Goal: Check status: Check status

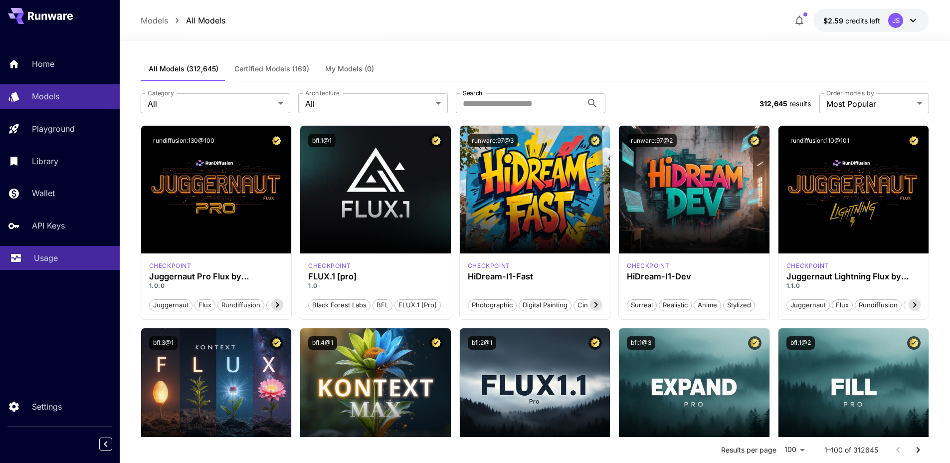
click at [55, 259] on p "Usage" at bounding box center [46, 258] width 24 height 12
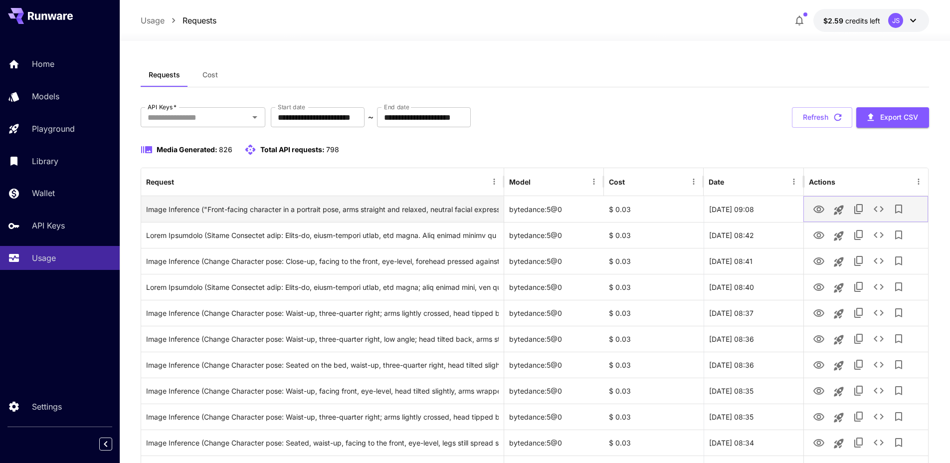
click at [816, 211] on icon "View" at bounding box center [819, 210] width 12 height 12
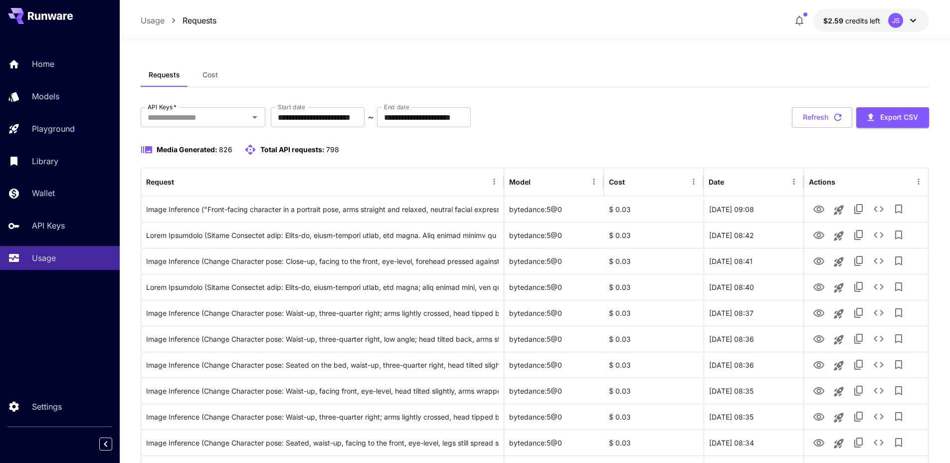
click at [719, 108] on div "**********" at bounding box center [535, 117] width 789 height 20
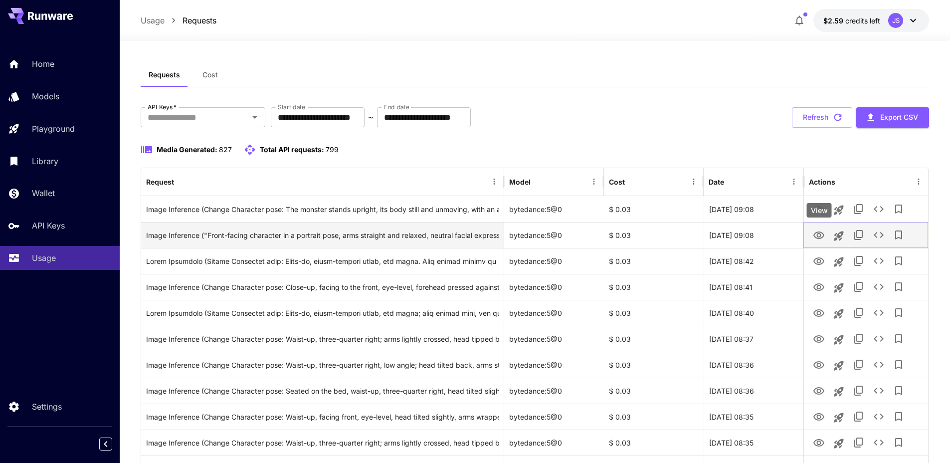
click at [822, 235] on icon "View" at bounding box center [819, 236] width 12 height 12
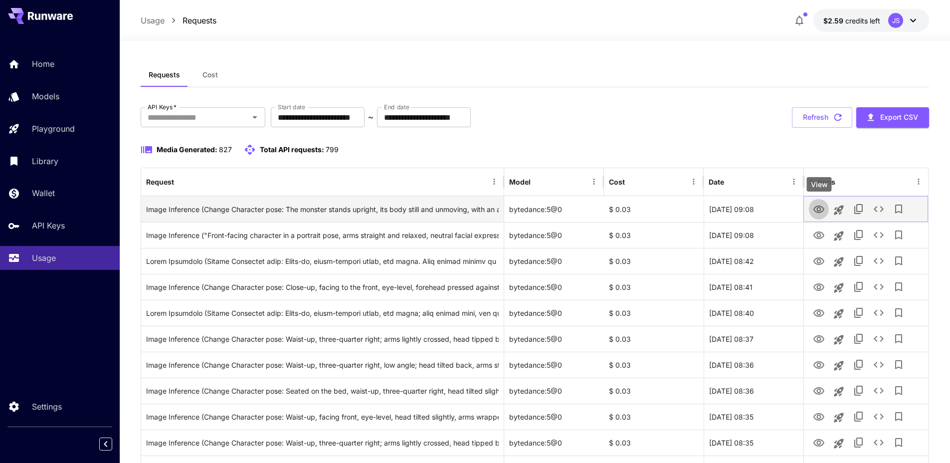
click at [816, 209] on icon "View" at bounding box center [819, 210] width 12 height 12
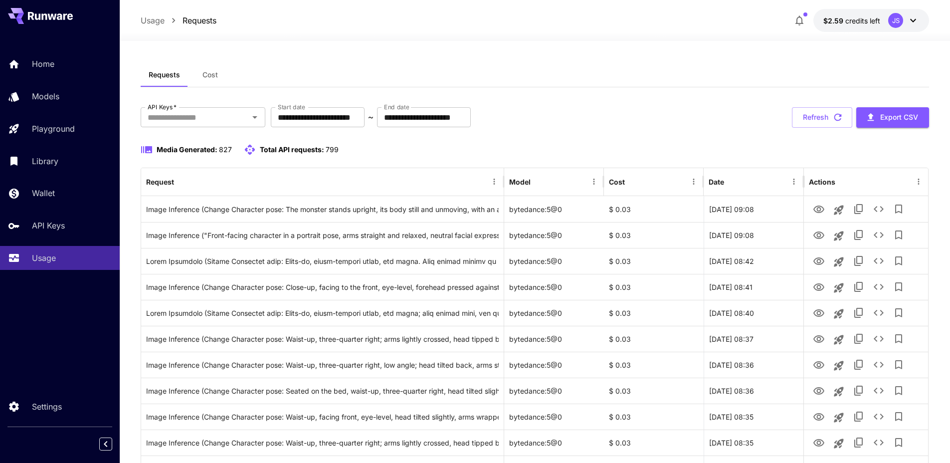
click at [703, 66] on div "Requests Cost" at bounding box center [535, 75] width 789 height 24
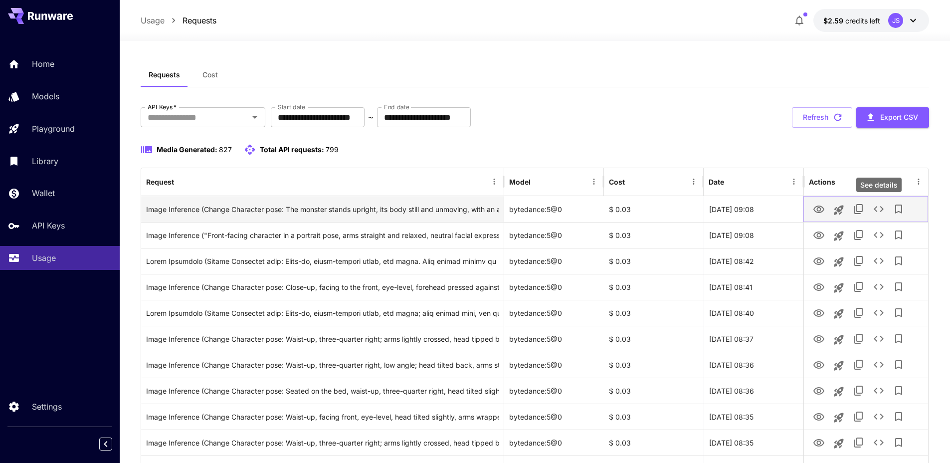
click at [874, 210] on icon "See details" at bounding box center [879, 209] width 12 height 12
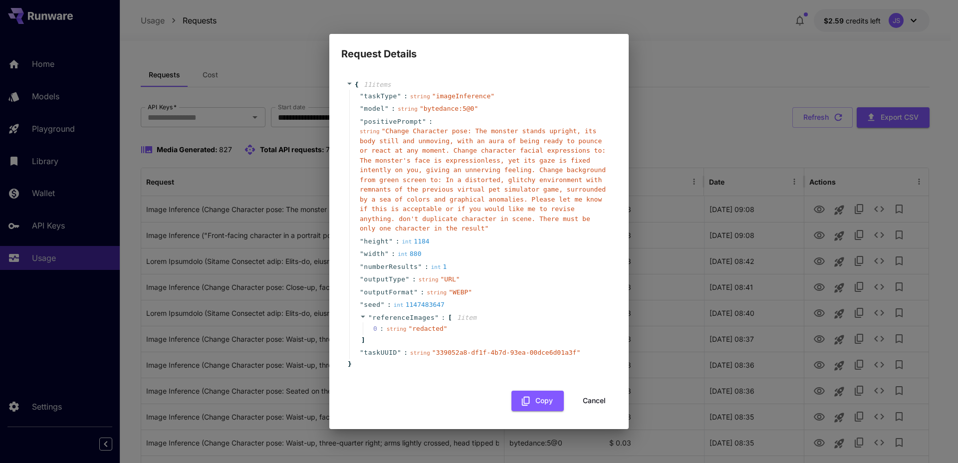
click at [698, 138] on div "Request Details { 11 item s " taskType " : string " imageInference " " model " …" at bounding box center [479, 231] width 958 height 463
click at [597, 402] on button "Cancel" at bounding box center [594, 401] width 45 height 20
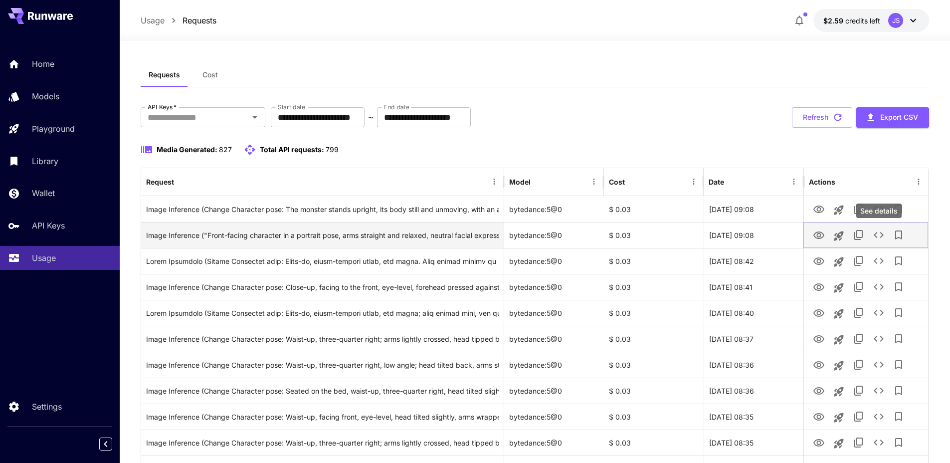
click at [877, 240] on icon "See details" at bounding box center [879, 235] width 12 height 12
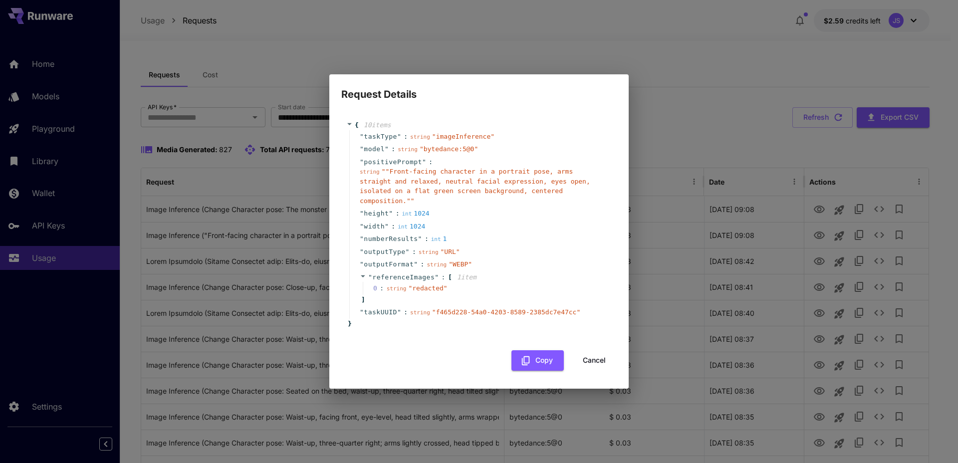
click at [602, 365] on button "Cancel" at bounding box center [594, 360] width 45 height 20
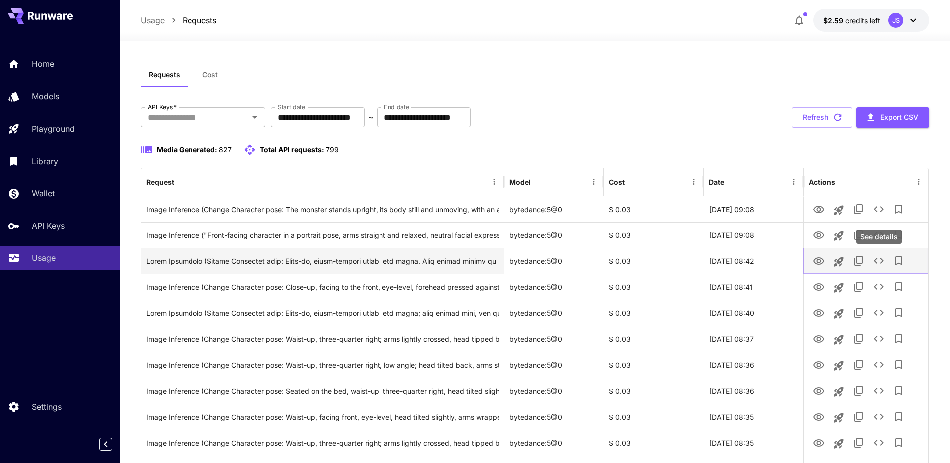
click at [883, 264] on icon "See details" at bounding box center [879, 261] width 12 height 12
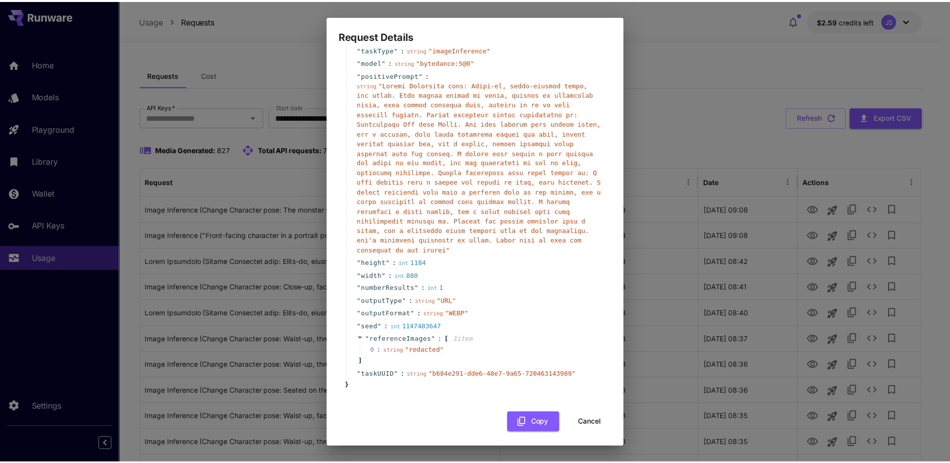
scroll to position [32, 0]
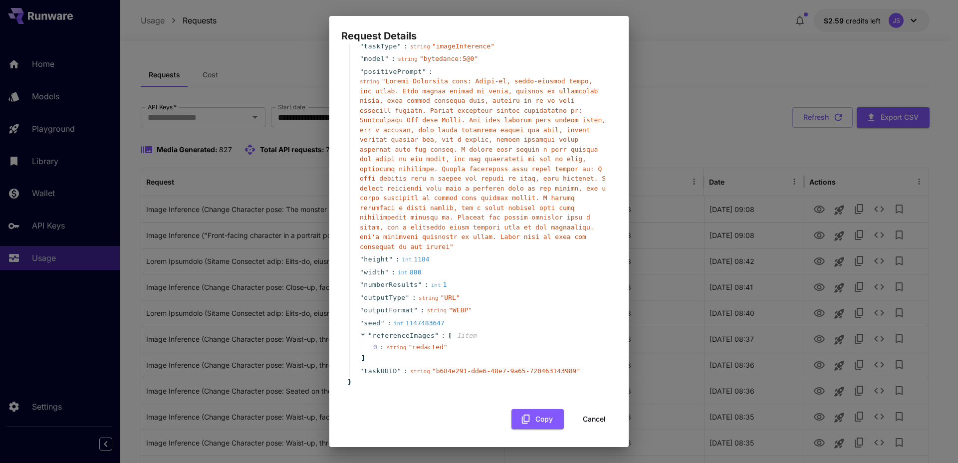
click at [684, 72] on div "Request Details { 11 item s " taskType " : string " imageInference " " model " …" at bounding box center [479, 231] width 958 height 463
